Goal: Information Seeking & Learning: Learn about a topic

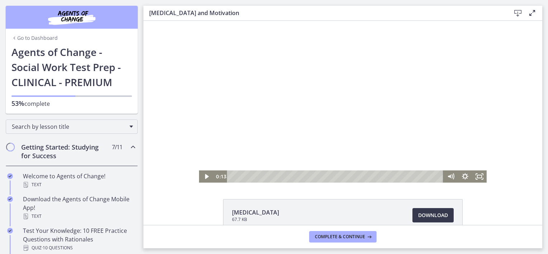
scroll to position [41, 0]
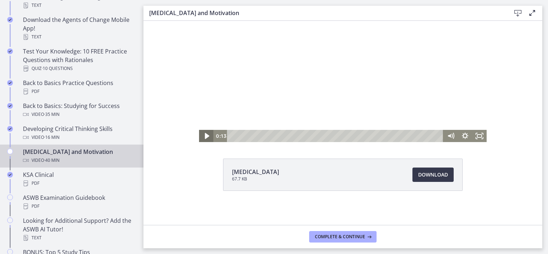
click at [205, 137] on icon "Play Video" at bounding box center [207, 136] width 4 height 6
click at [205, 135] on icon "Pause" at bounding box center [207, 136] width 4 height 5
click at [427, 175] on span "Download Opens in a new window" at bounding box center [433, 174] width 30 height 9
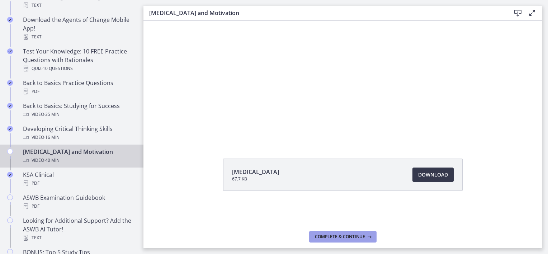
click at [341, 237] on span "Complete & continue" at bounding box center [340, 237] width 50 height 6
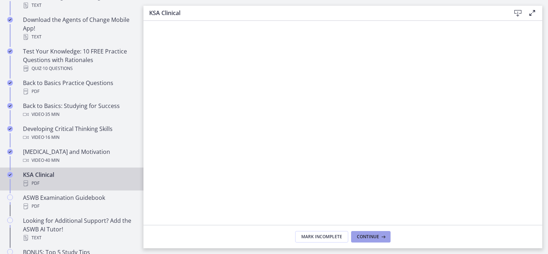
click at [368, 238] on span "Continue" at bounding box center [368, 237] width 22 height 6
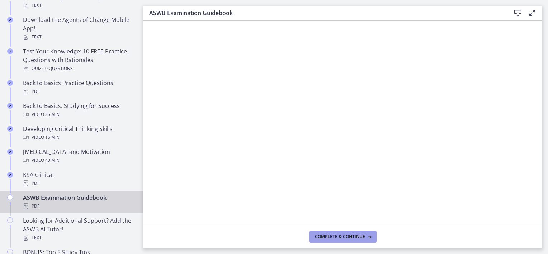
click at [352, 236] on span "Complete & continue" at bounding box center [340, 237] width 50 height 6
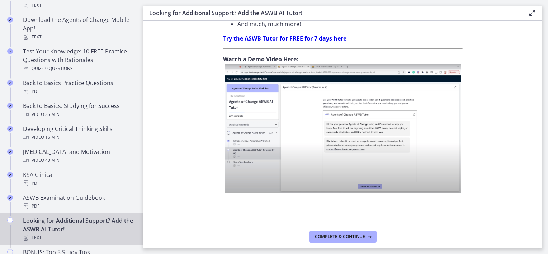
scroll to position [280, 0]
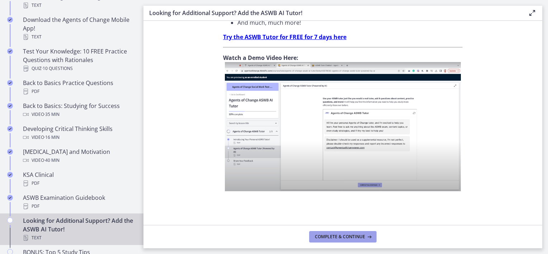
click at [334, 236] on span "Complete & continue" at bounding box center [340, 237] width 50 height 6
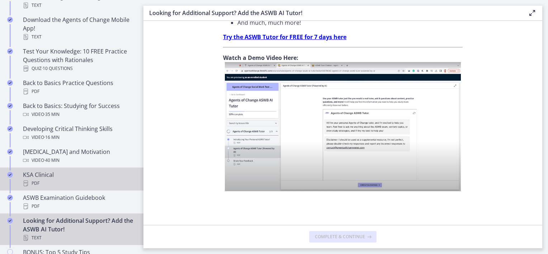
scroll to position [0, 0]
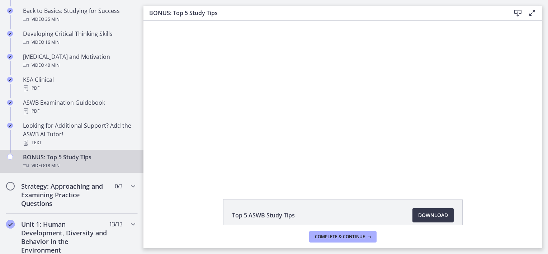
scroll to position [287, 0]
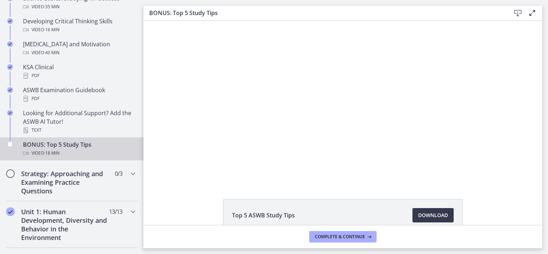
click at [75, 144] on div "BONUS: Top 5 Study Tips Video · 18 min" at bounding box center [79, 148] width 112 height 17
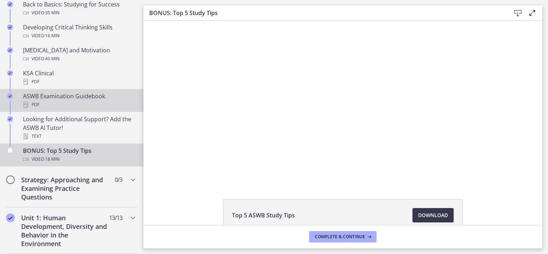
scroll to position [323, 0]
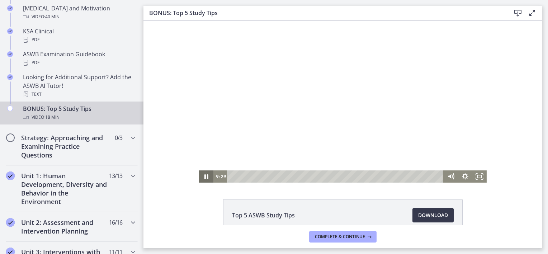
click at [203, 175] on icon "Pause" at bounding box center [206, 176] width 14 height 12
click at [205, 178] on icon "Play Video" at bounding box center [207, 176] width 4 height 5
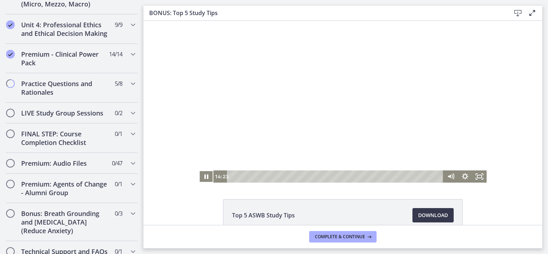
scroll to position [574, 0]
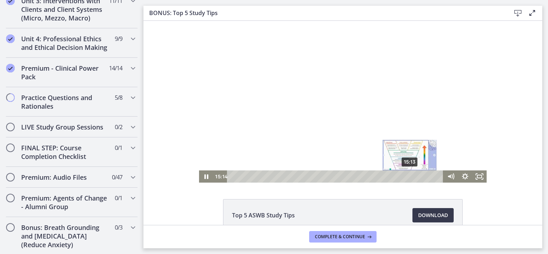
click at [408, 179] on div "15:13" at bounding box center [337, 176] width 208 height 12
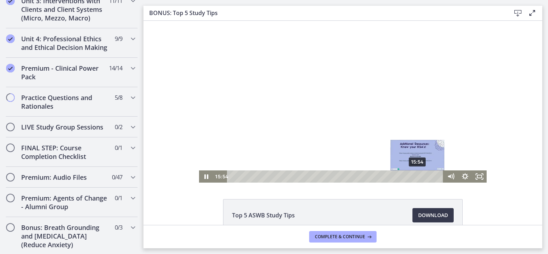
drag, startPoint x: 403, startPoint y: 178, endPoint x: 416, endPoint y: 178, distance: 12.2
click at [416, 178] on div "Playbar" at bounding box center [418, 176] width 4 height 4
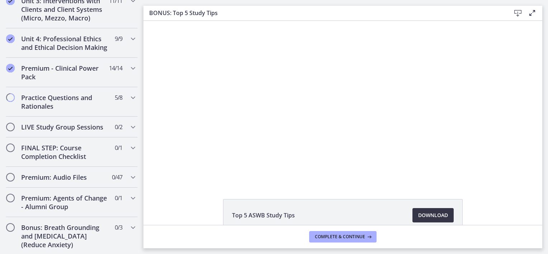
click at [418, 215] on span "Download Opens in a new window" at bounding box center [433, 215] width 30 height 9
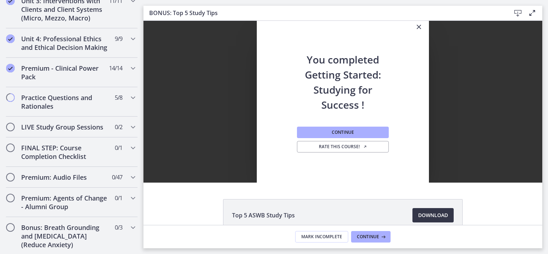
scroll to position [0, 0]
click at [339, 130] on span "Continue" at bounding box center [343, 133] width 22 height 6
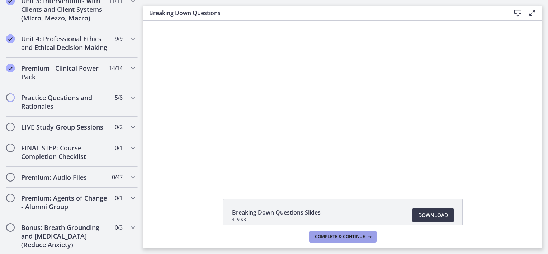
click at [328, 236] on span "Complete & continue" at bounding box center [340, 237] width 50 height 6
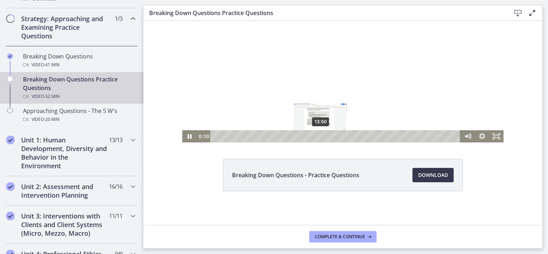
scroll to position [41, 0]
click at [188, 135] on icon "Pause" at bounding box center [190, 136] width 4 height 5
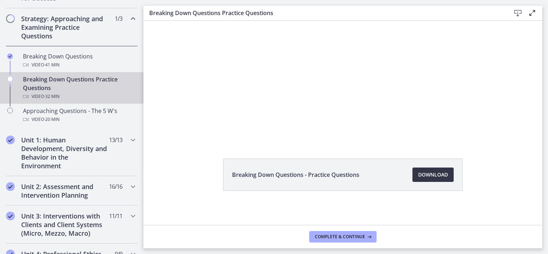
click at [432, 175] on span "Download Opens in a new window" at bounding box center [433, 174] width 30 height 9
click at [343, 237] on span "Complete & continue" at bounding box center [340, 237] width 50 height 6
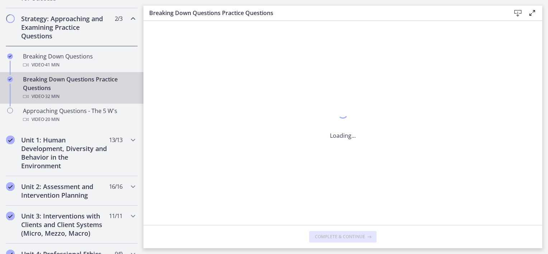
scroll to position [0, 0]
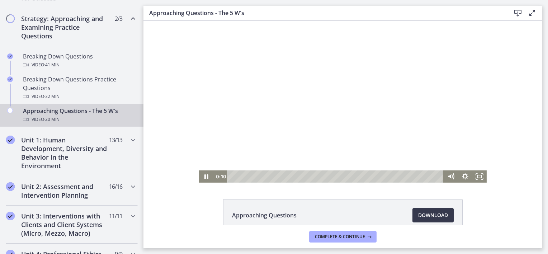
click at [358, 158] on div at bounding box center [343, 102] width 288 height 162
click at [301, 118] on div at bounding box center [343, 102] width 288 height 162
drag, startPoint x: 230, startPoint y: 177, endPoint x: 305, endPoint y: 175, distance: 74.3
click at [305, 175] on div "Playbar" at bounding box center [307, 176] width 4 height 4
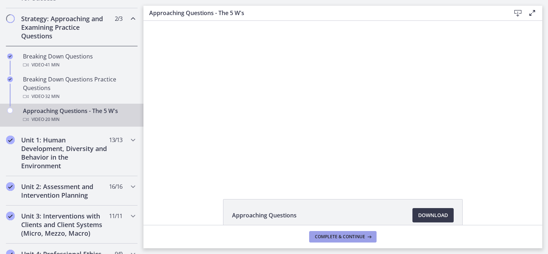
click at [355, 238] on span "Complete & continue" at bounding box center [340, 237] width 50 height 6
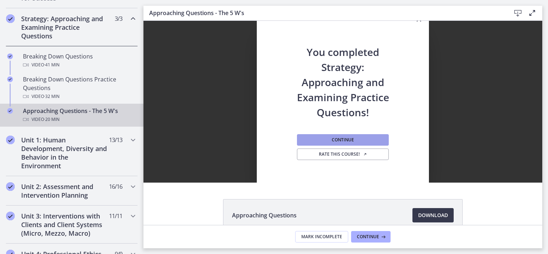
click at [336, 139] on span "Continue" at bounding box center [343, 140] width 22 height 6
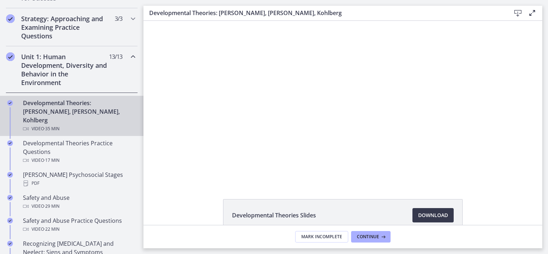
click at [129, 56] on icon "Chapters" at bounding box center [133, 56] width 9 height 9
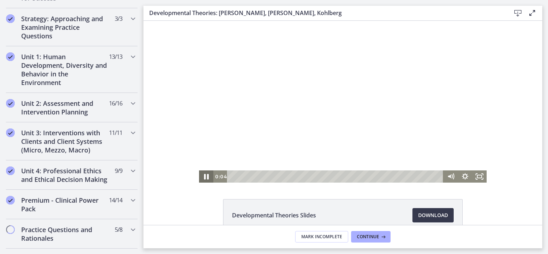
click at [203, 178] on icon "Pause" at bounding box center [206, 176] width 17 height 15
click at [205, 176] on icon "Play Video" at bounding box center [207, 177] width 4 height 6
click at [201, 178] on icon "Pause" at bounding box center [206, 176] width 14 height 12
click at [205, 177] on icon "Play Video" at bounding box center [207, 177] width 4 height 6
click at [203, 176] on icon "Pause" at bounding box center [206, 176] width 17 height 15
